Goal: Task Accomplishment & Management: Use online tool/utility

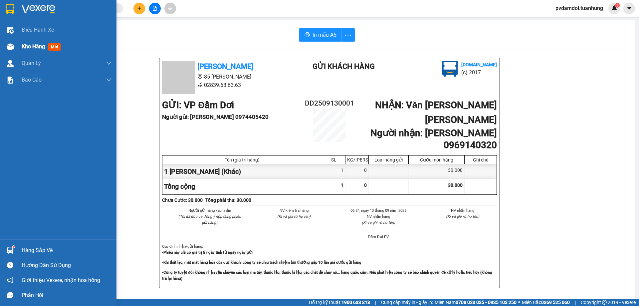
drag, startPoint x: 30, startPoint y: 49, endPoint x: 112, endPoint y: 48, distance: 82.5
click at [30, 49] on span "Kho hàng" at bounding box center [33, 46] width 23 height 6
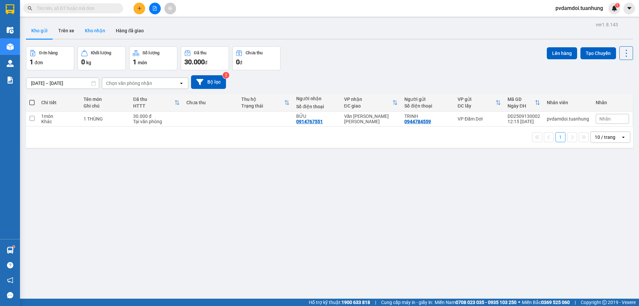
click at [104, 27] on button "Kho nhận" at bounding box center [94, 31] width 31 height 16
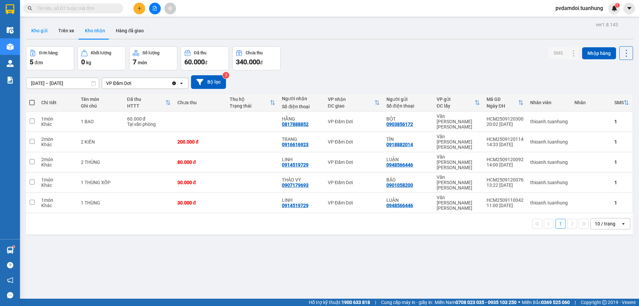
click at [40, 30] on button "Kho gửi" at bounding box center [39, 31] width 27 height 16
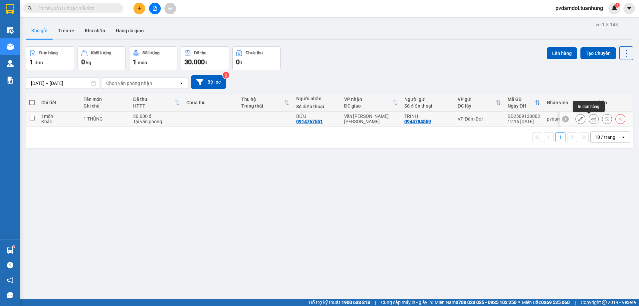
click at [591, 120] on icon at bounding box center [593, 118] width 5 height 5
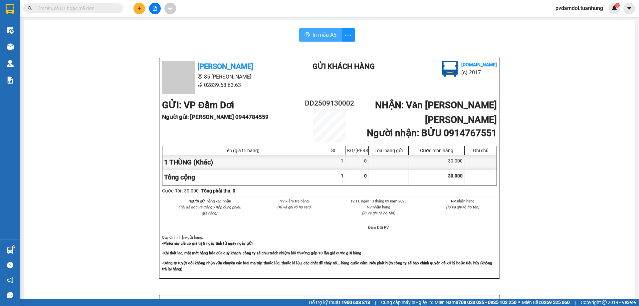
drag, startPoint x: 305, startPoint y: 34, endPoint x: 320, endPoint y: 33, distance: 15.3
click at [315, 32] on button "In mẫu A5" at bounding box center [320, 34] width 43 height 13
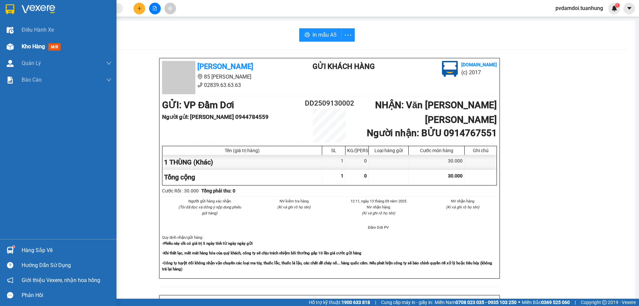
click at [27, 51] on div "Kho hàng mới" at bounding box center [43, 46] width 42 height 8
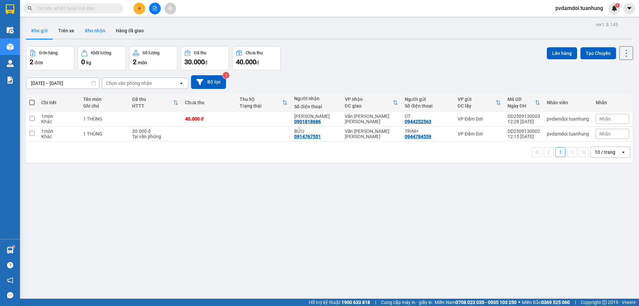
click at [93, 33] on button "Kho nhận" at bounding box center [94, 31] width 31 height 16
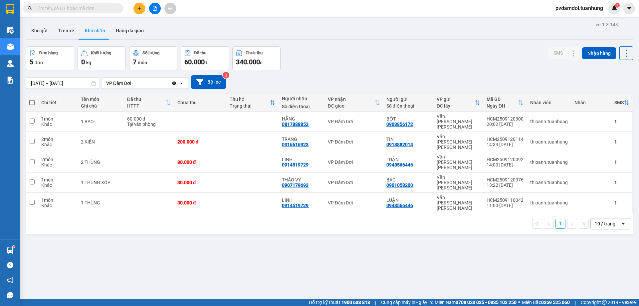
click at [92, 31] on button "Kho nhận" at bounding box center [94, 31] width 31 height 16
click at [49, 31] on button "Kho gửi" at bounding box center [39, 31] width 27 height 16
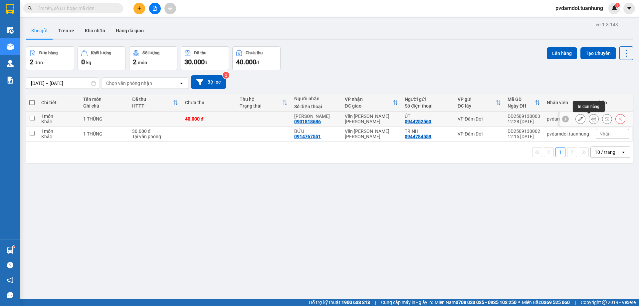
click at [591, 117] on icon at bounding box center [593, 118] width 5 height 5
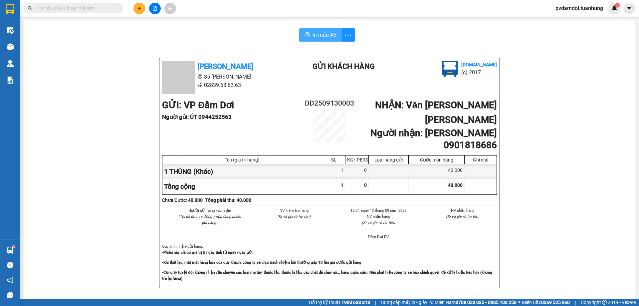
click at [331, 32] on span "In mẫu A5" at bounding box center [324, 35] width 24 height 8
